Goal: Task Accomplishment & Management: Manage account settings

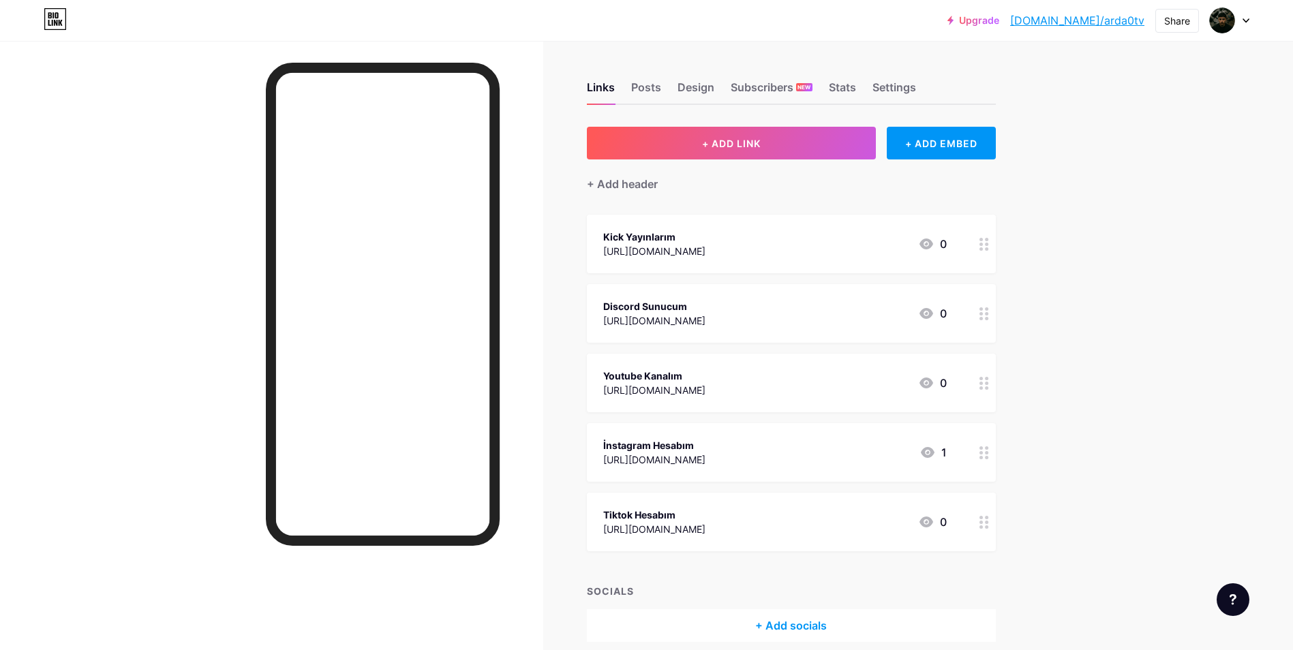
drag, startPoint x: 903, startPoint y: 517, endPoint x: 893, endPoint y: 522, distance: 11.0
click at [893, 522] on div "Tiktok Hesabım [URL][DOMAIN_NAME] 0" at bounding box center [775, 522] width 344 height 31
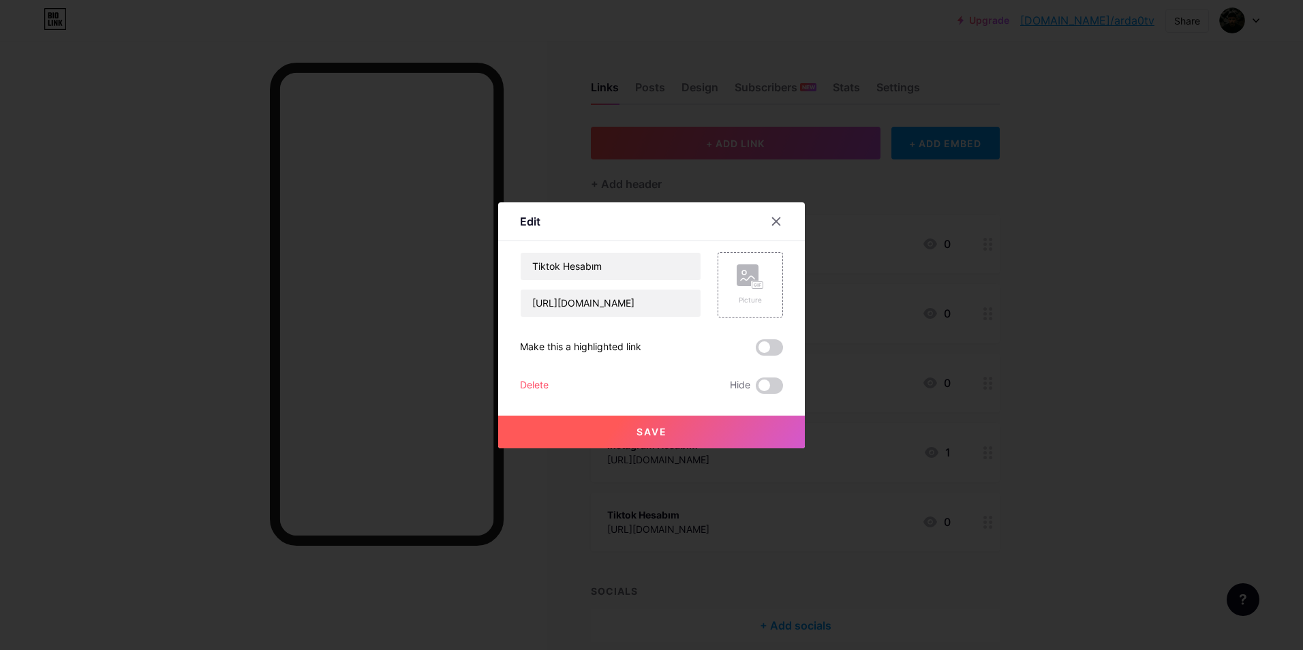
click at [893, 522] on div at bounding box center [651, 325] width 1303 height 650
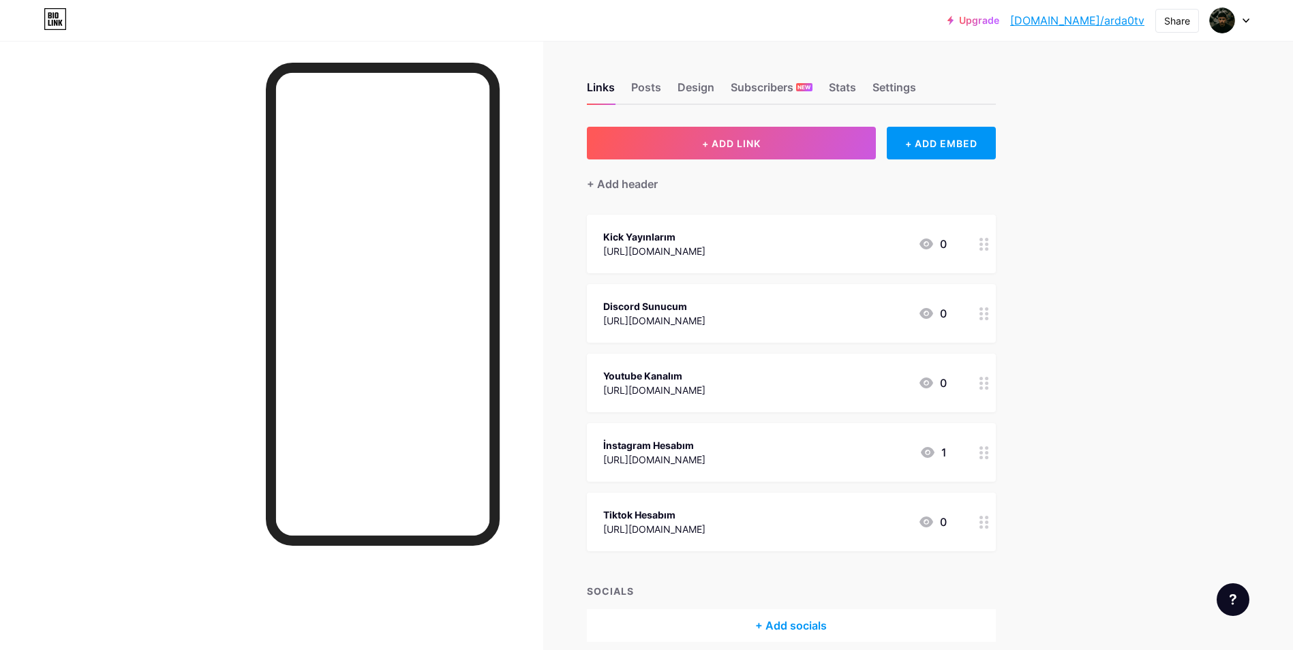
click at [808, 509] on div "Tiktok Hesabım [URL][DOMAIN_NAME] 0" at bounding box center [775, 522] width 344 height 31
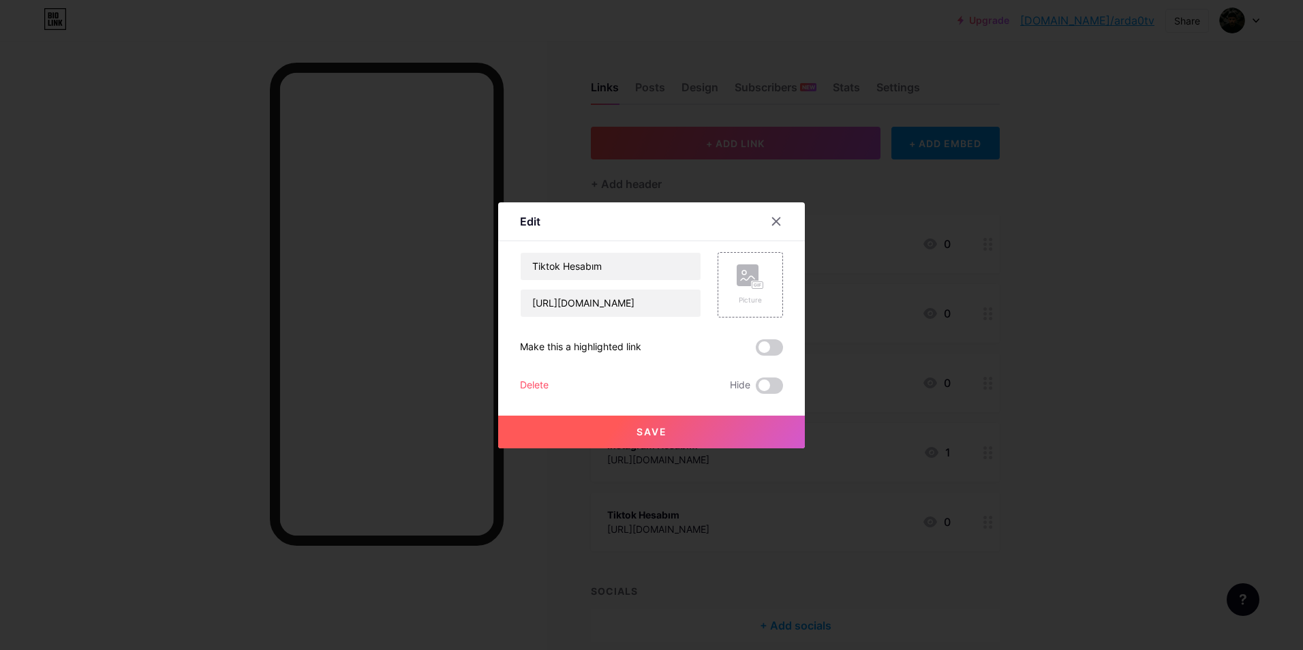
click at [520, 387] on div "Delete" at bounding box center [534, 386] width 29 height 16
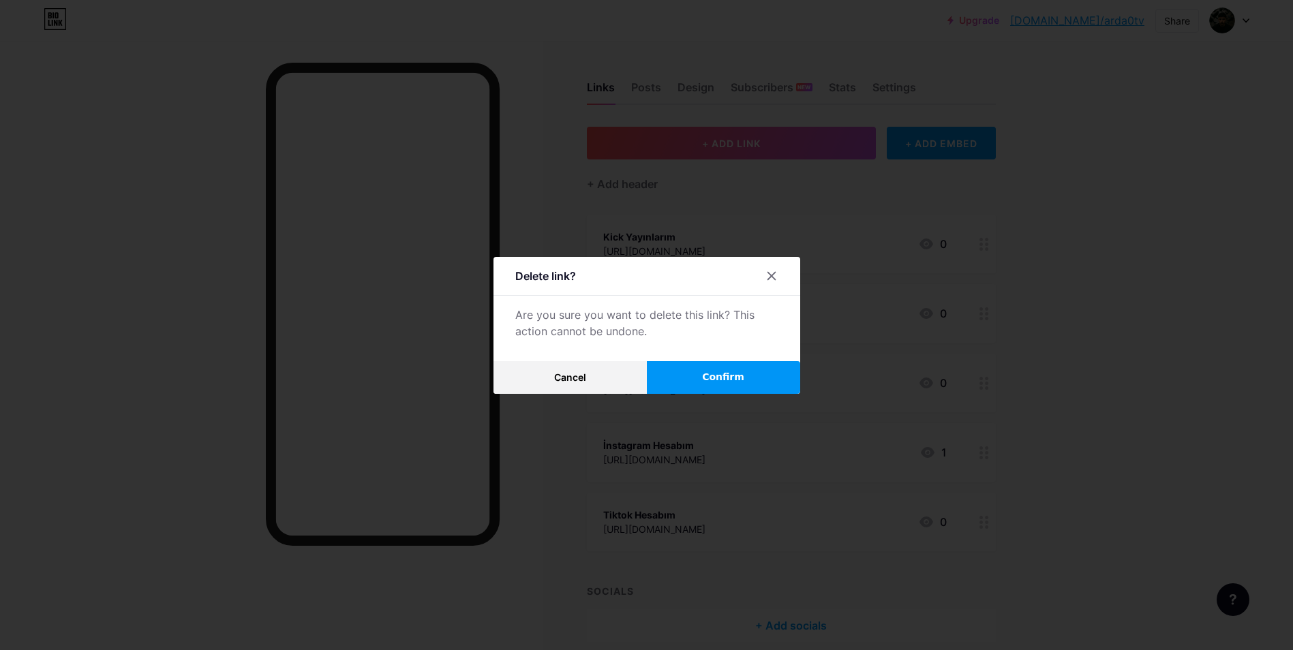
click at [685, 385] on button "Confirm" at bounding box center [723, 377] width 153 height 33
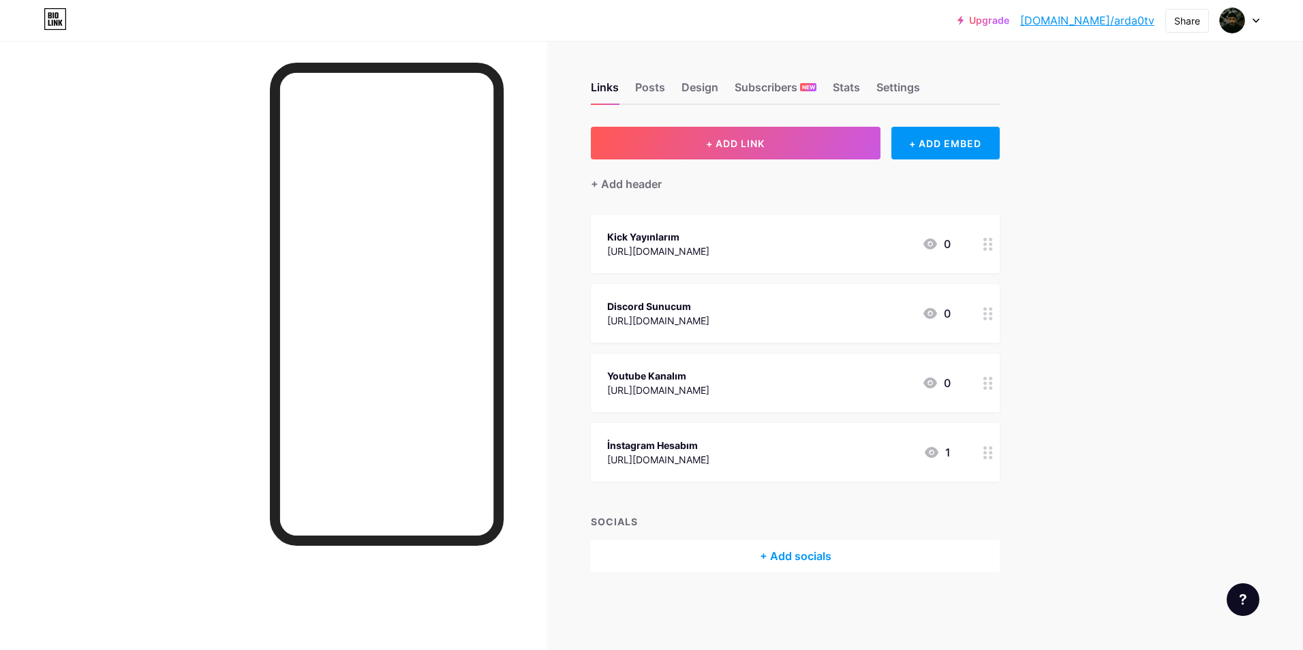
click at [699, 259] on div "Kick Yayınlarım [URL][DOMAIN_NAME] 0" at bounding box center [795, 244] width 409 height 59
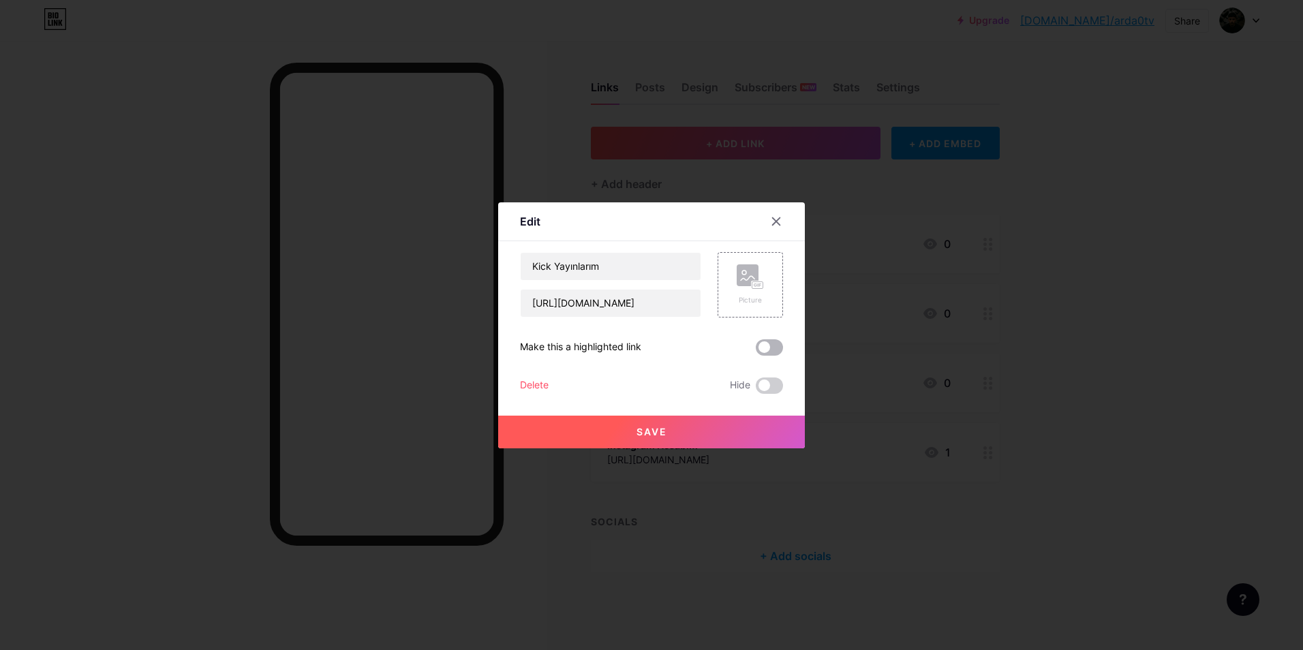
click at [763, 346] on span at bounding box center [769, 347] width 27 height 16
click at [756, 351] on input "checkbox" at bounding box center [756, 351] width 0 height 0
click at [897, 356] on div at bounding box center [651, 325] width 1303 height 650
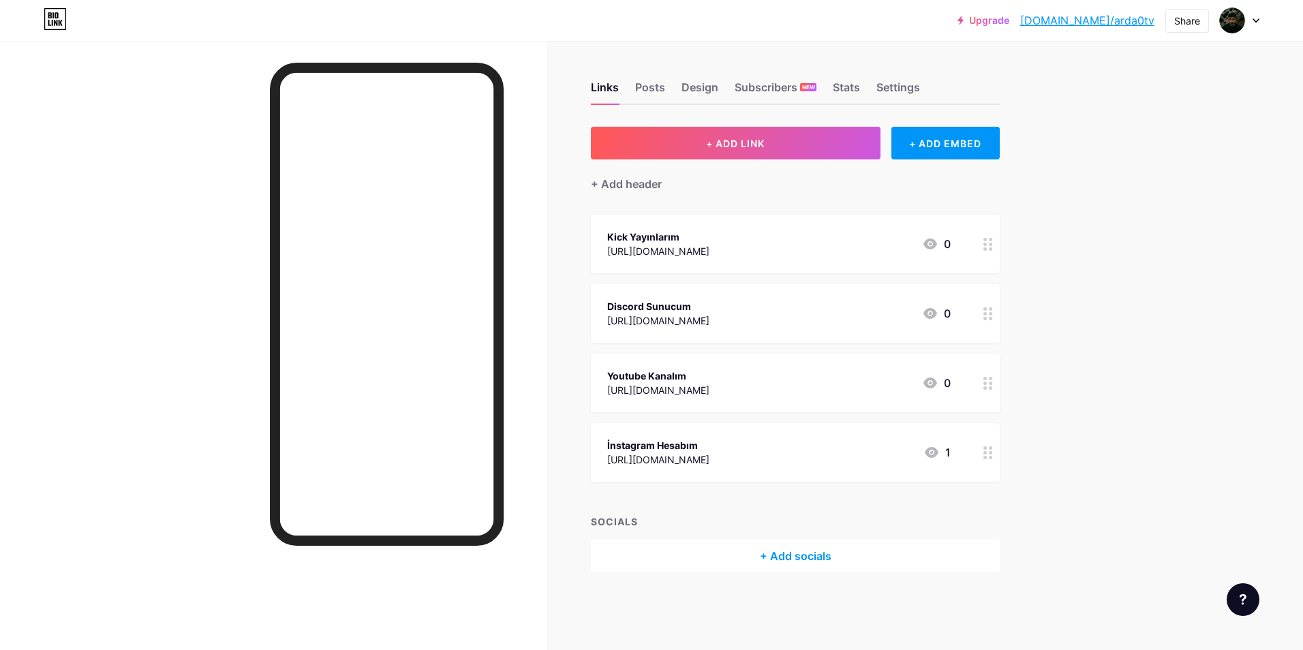
click at [682, 243] on div "Kick Yayınlarım" at bounding box center [658, 237] width 102 height 14
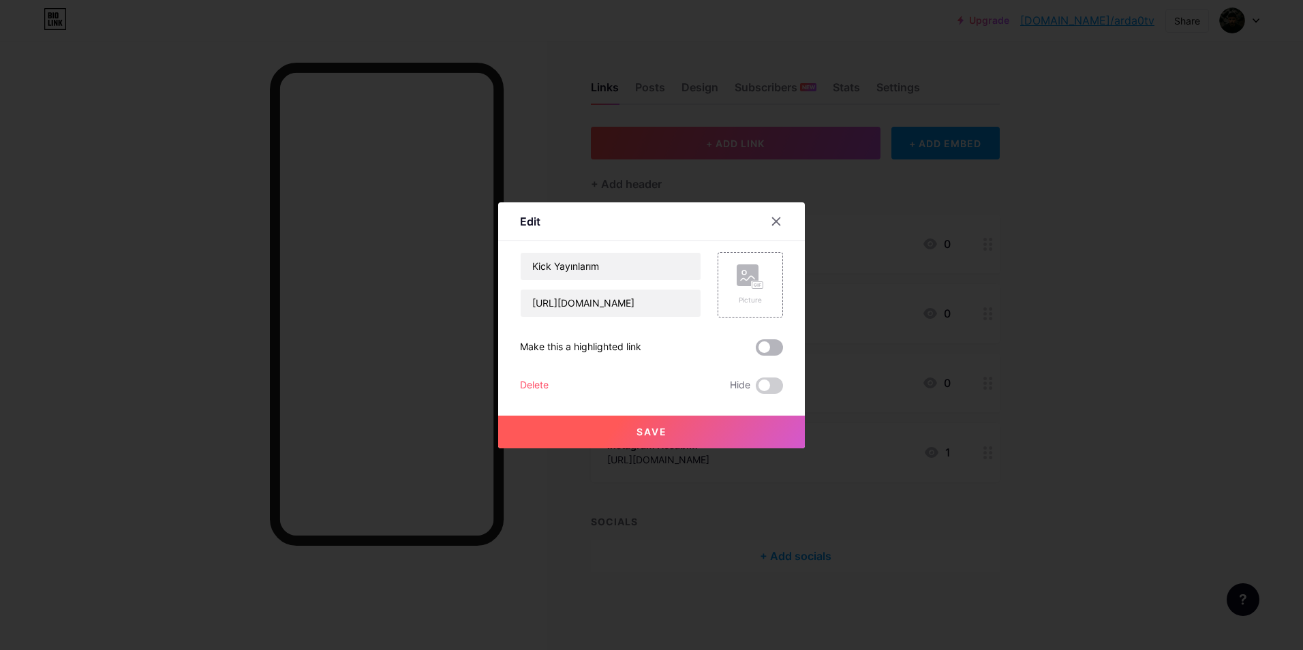
click at [759, 355] on span at bounding box center [769, 347] width 27 height 16
click at [756, 351] on input "checkbox" at bounding box center [756, 351] width 0 height 0
click at [735, 423] on button "Save" at bounding box center [651, 432] width 307 height 33
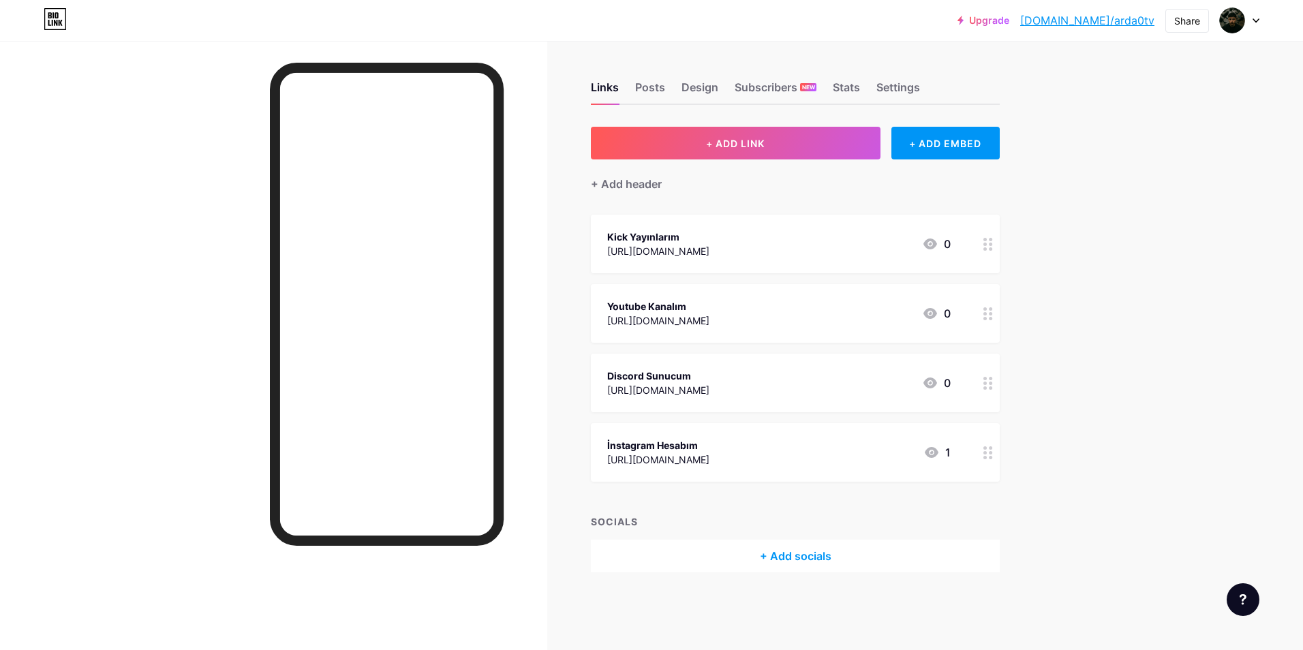
click at [832, 317] on div "Youtube Kanalım [URL][DOMAIN_NAME] 0" at bounding box center [779, 313] width 344 height 31
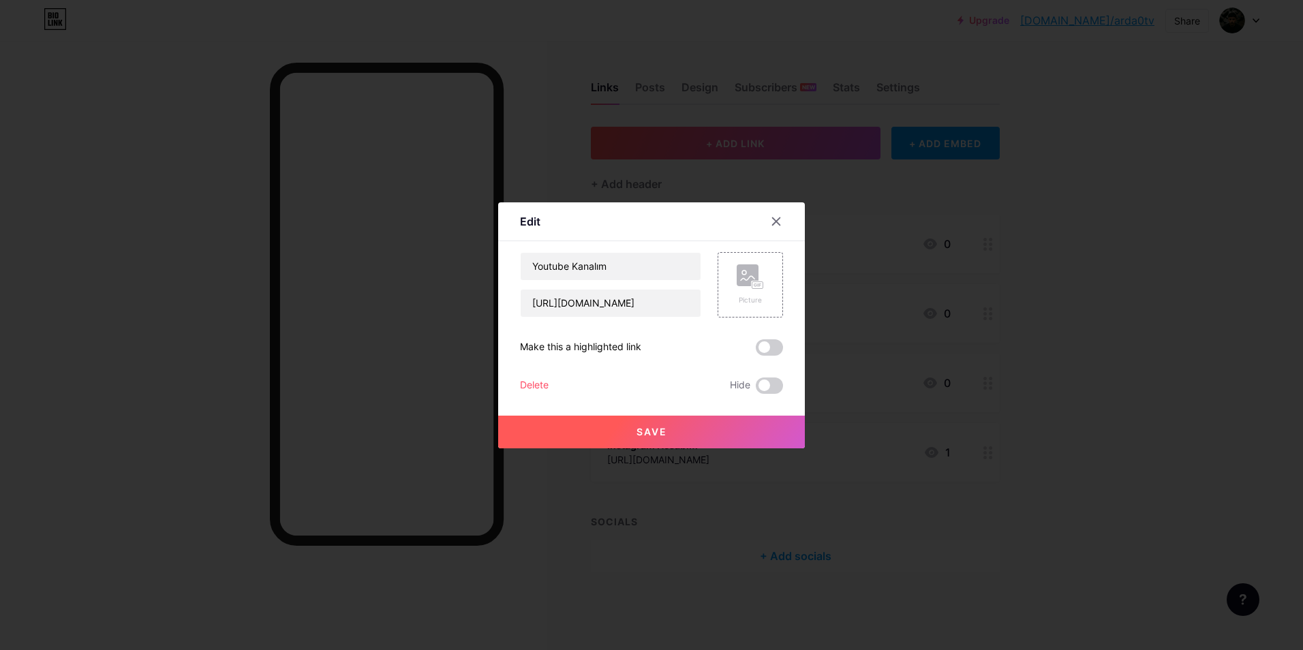
click at [770, 345] on span at bounding box center [769, 347] width 27 height 16
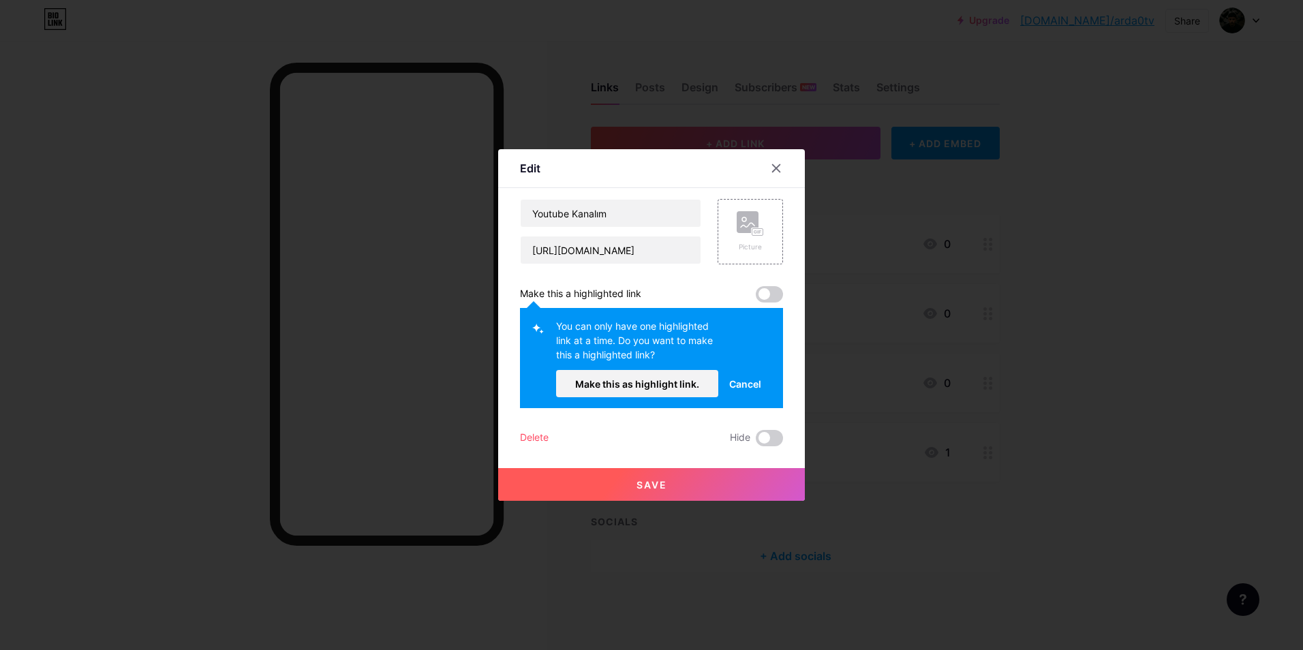
click at [731, 480] on button "Save" at bounding box center [651, 484] width 307 height 33
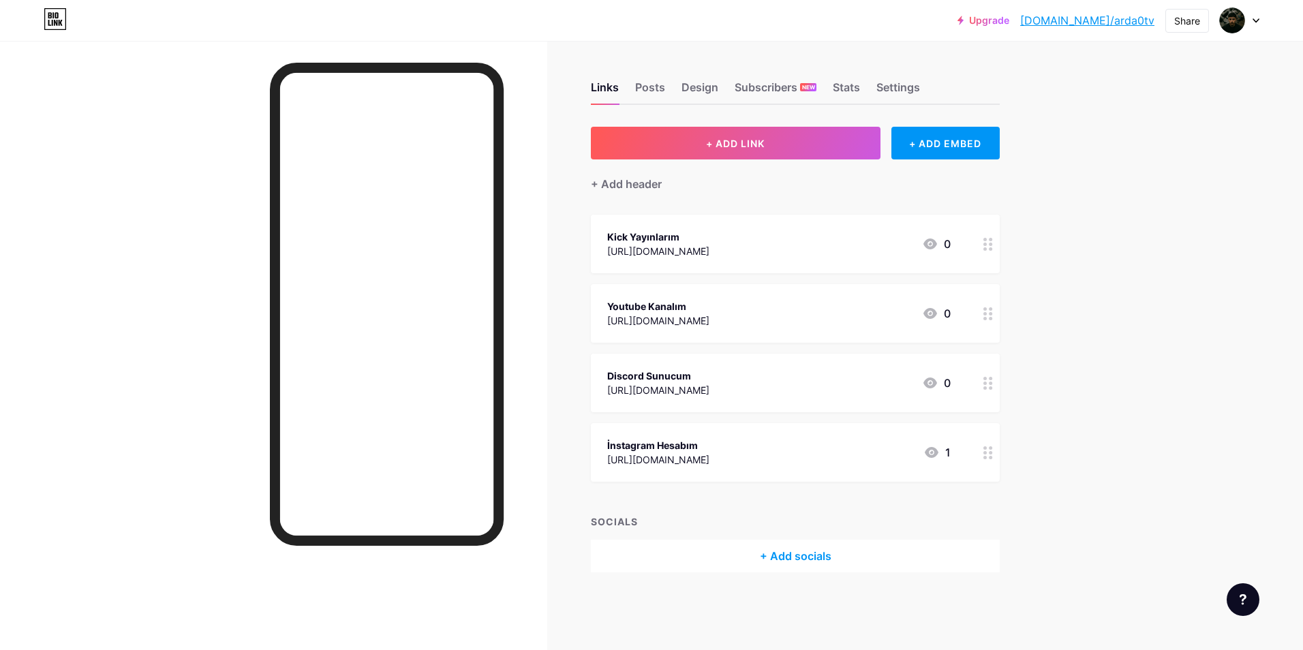
click at [710, 385] on div "[URL][DOMAIN_NAME]" at bounding box center [658, 390] width 102 height 14
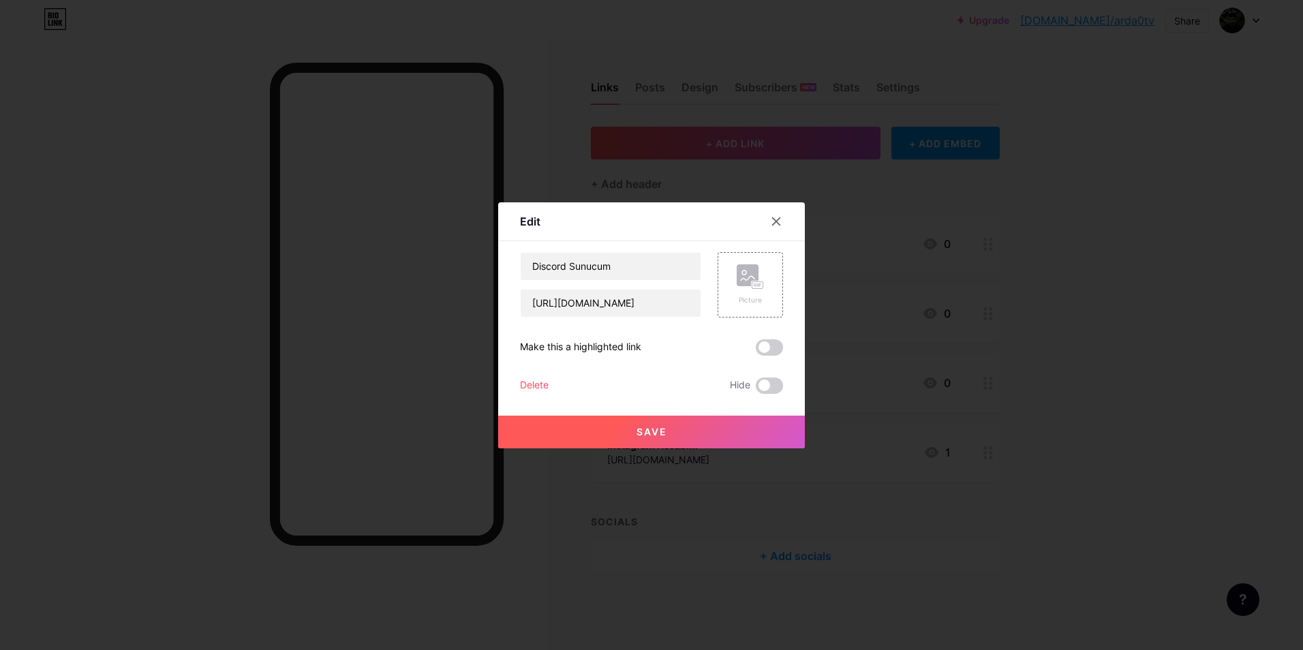
click at [768, 340] on span at bounding box center [769, 347] width 27 height 16
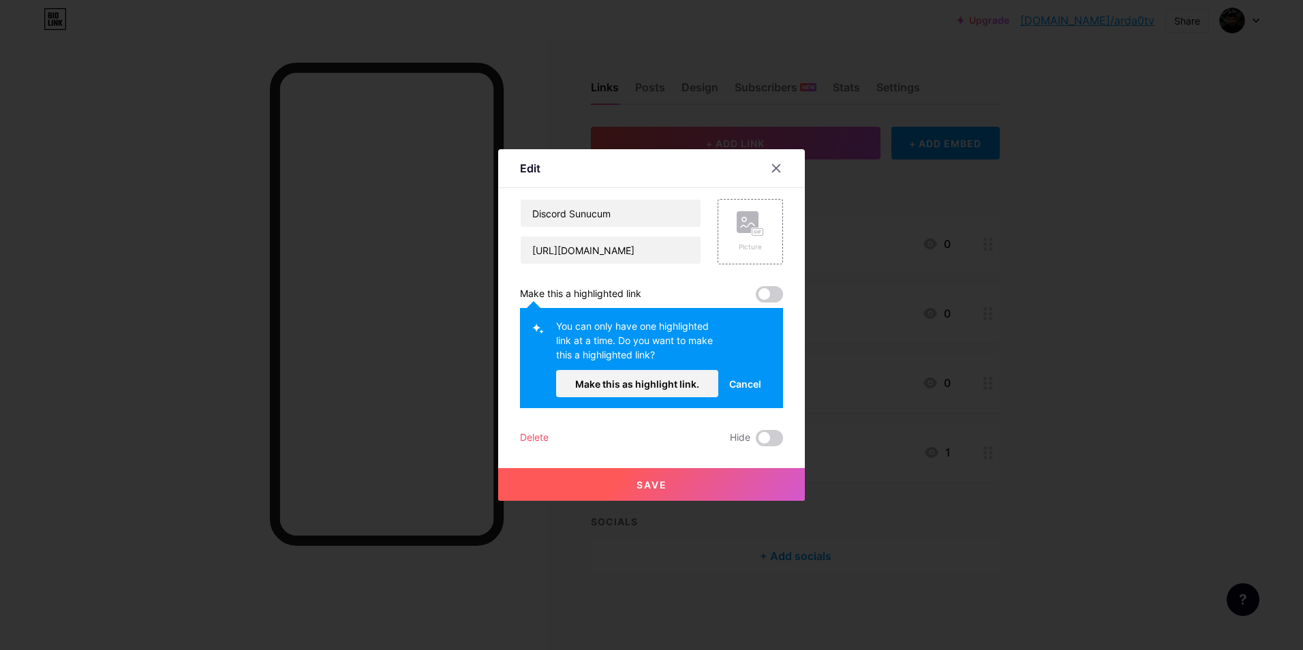
click at [760, 295] on span at bounding box center [769, 294] width 27 height 16
click at [897, 335] on div at bounding box center [651, 325] width 1303 height 650
